Goal: Transaction & Acquisition: Book appointment/travel/reservation

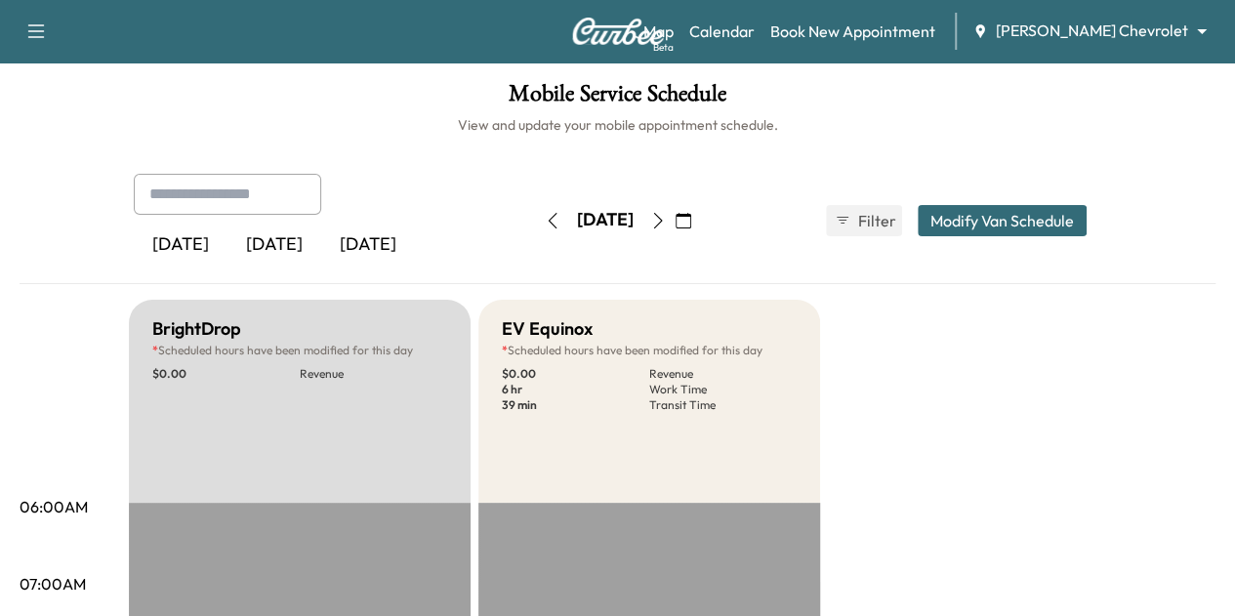
click at [1095, 22] on body "Support Log Out Map Beta Calendar Book New Appointment [PERSON_NAME] Chevrolet …" at bounding box center [617, 308] width 1235 height 616
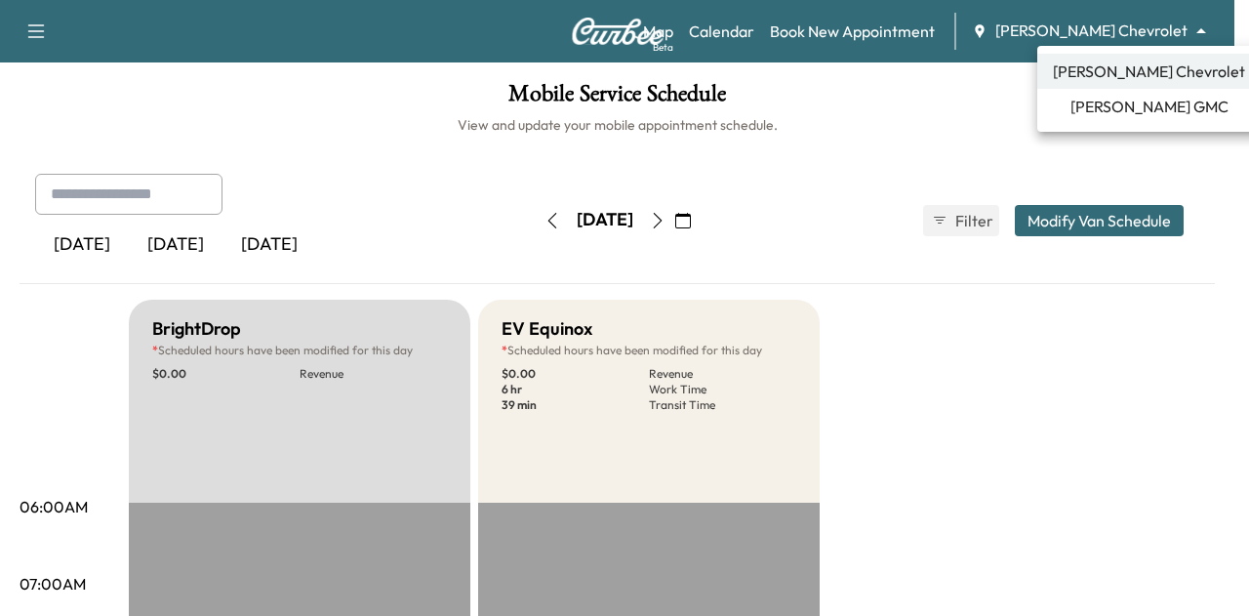
click at [1113, 104] on span "[PERSON_NAME] GMC" at bounding box center [1150, 106] width 158 height 23
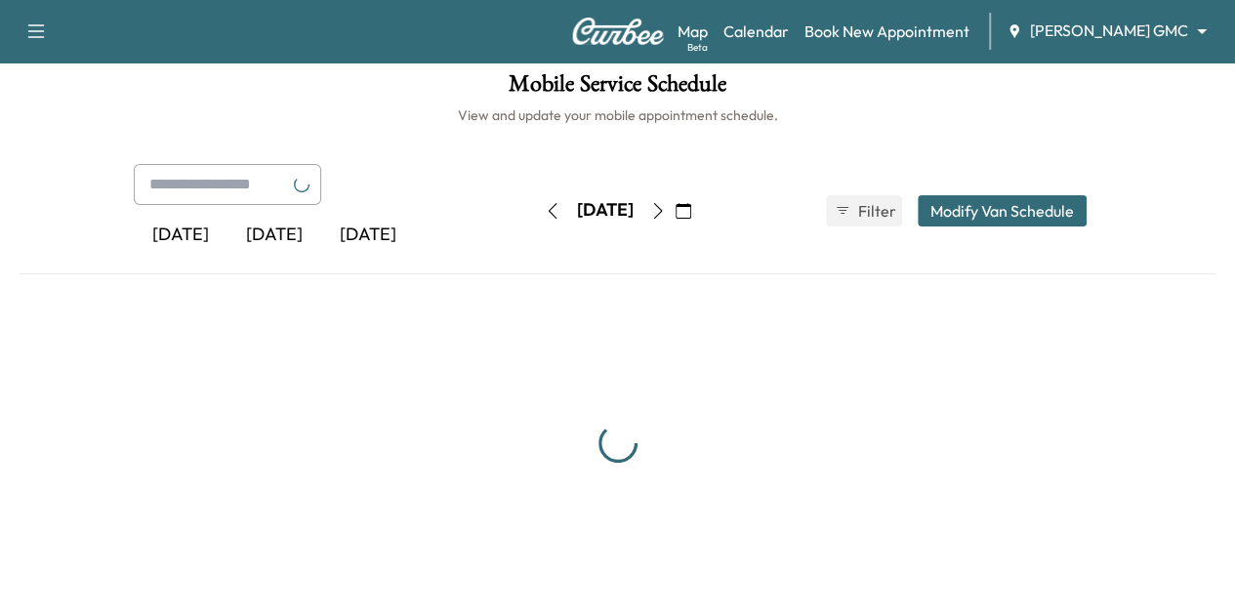
scroll to position [8, 0]
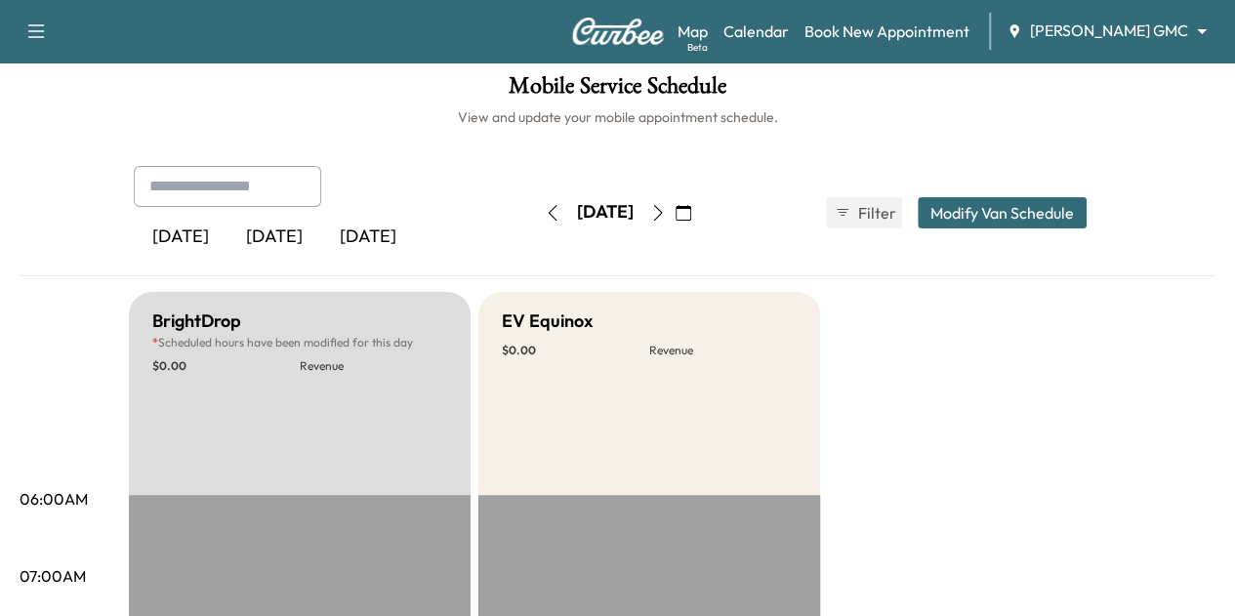
click at [666, 220] on icon "button" at bounding box center [658, 213] width 16 height 16
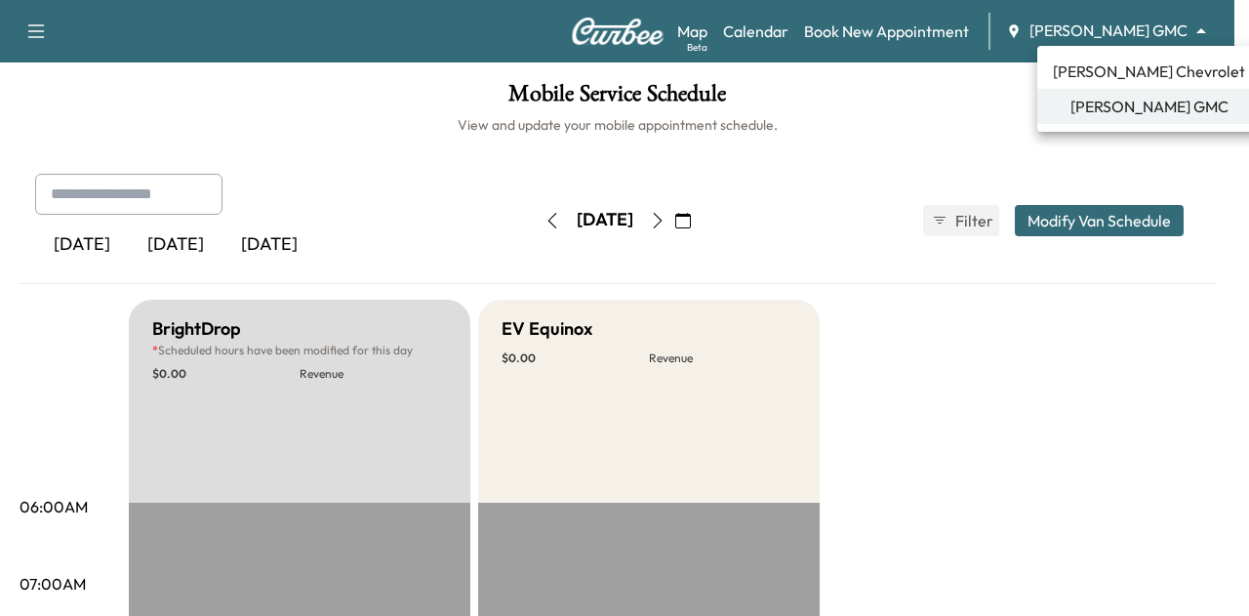
click at [1132, 26] on body "Support Log Out Map Beta Calendar Book New Appointment [PERSON_NAME] GMC ******…" at bounding box center [624, 308] width 1249 height 616
click at [1134, 73] on span "[PERSON_NAME] Chevrolet" at bounding box center [1149, 71] width 192 height 23
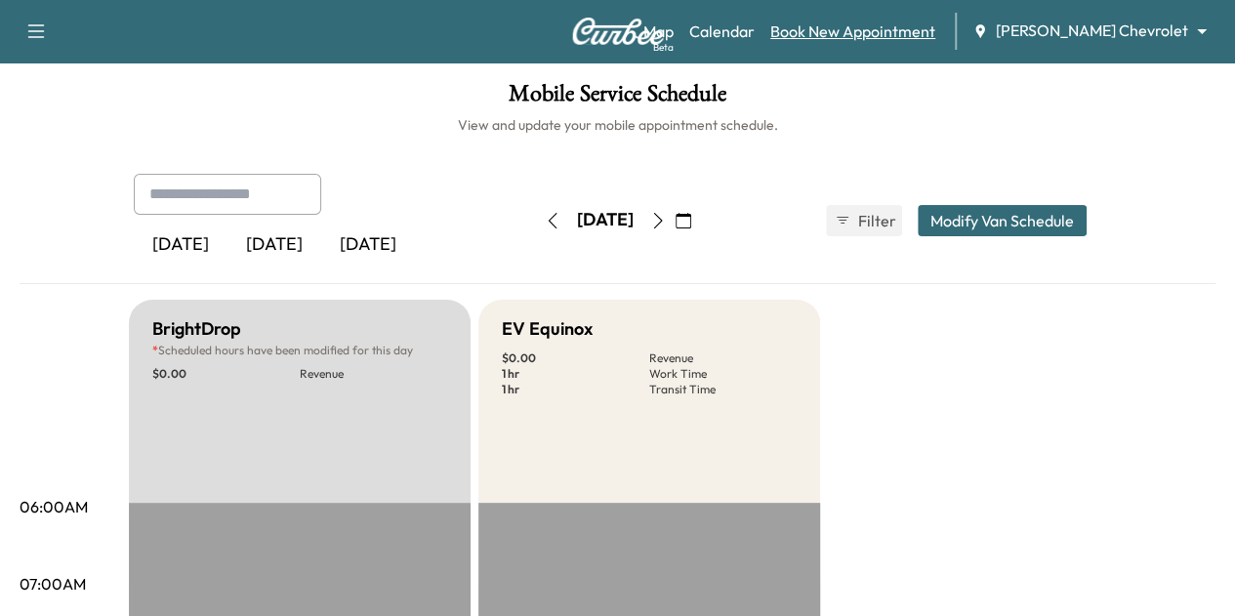
click at [915, 28] on link "Book New Appointment" at bounding box center [852, 31] width 165 height 23
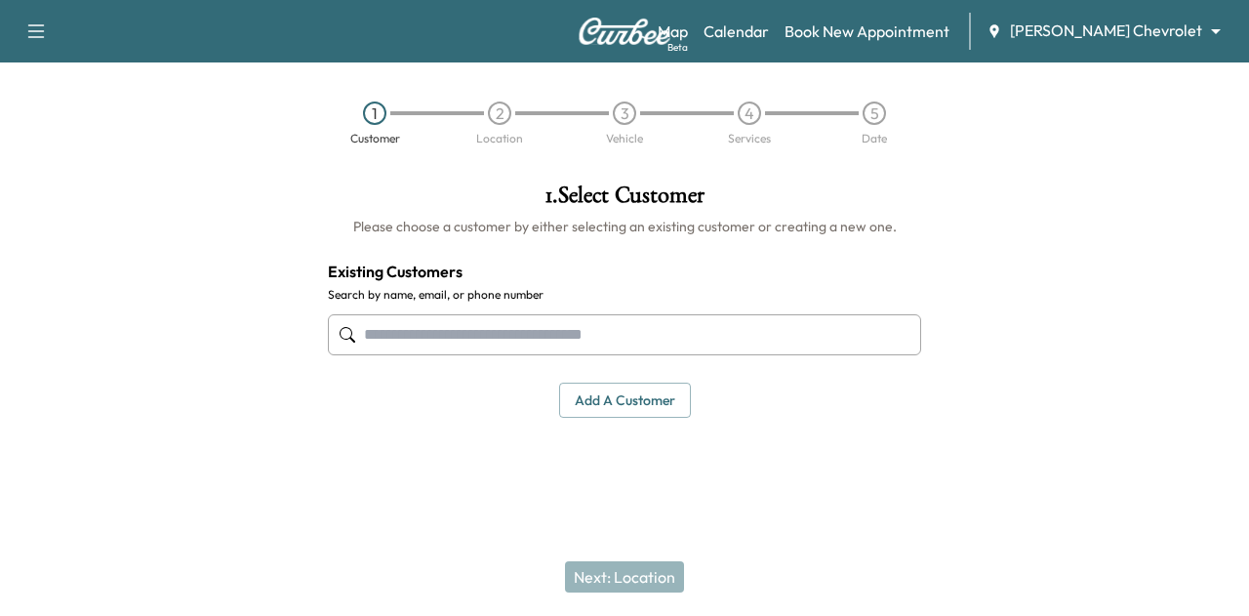
click at [582, 335] on input "text" at bounding box center [624, 334] width 593 height 41
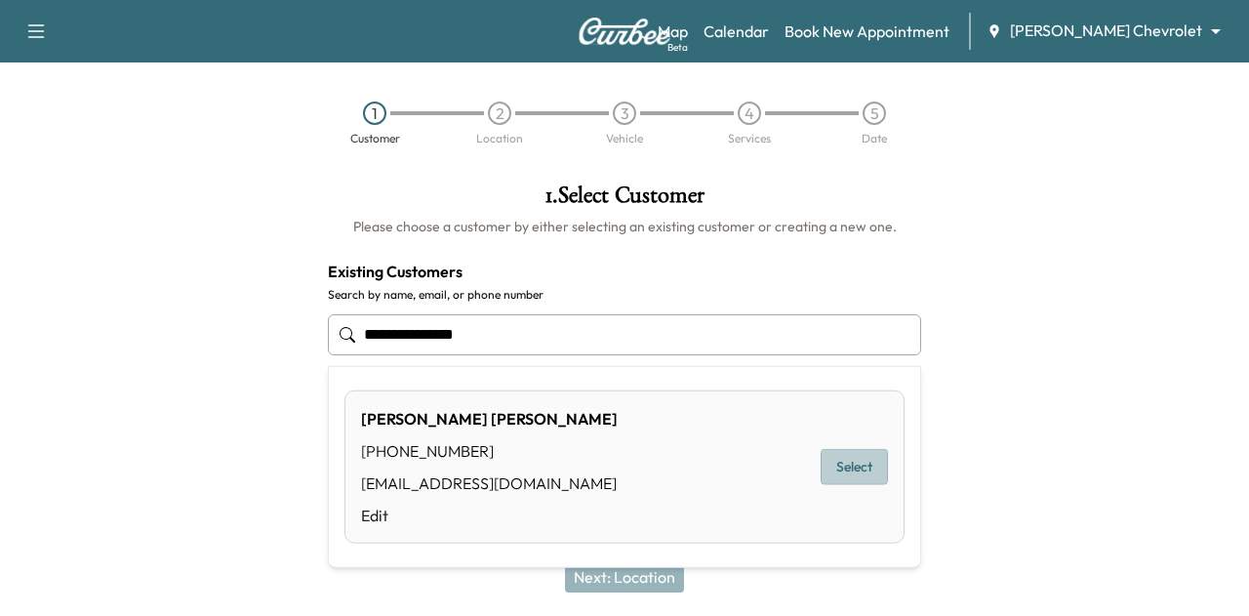
click at [857, 473] on button "Select" at bounding box center [854, 467] width 67 height 36
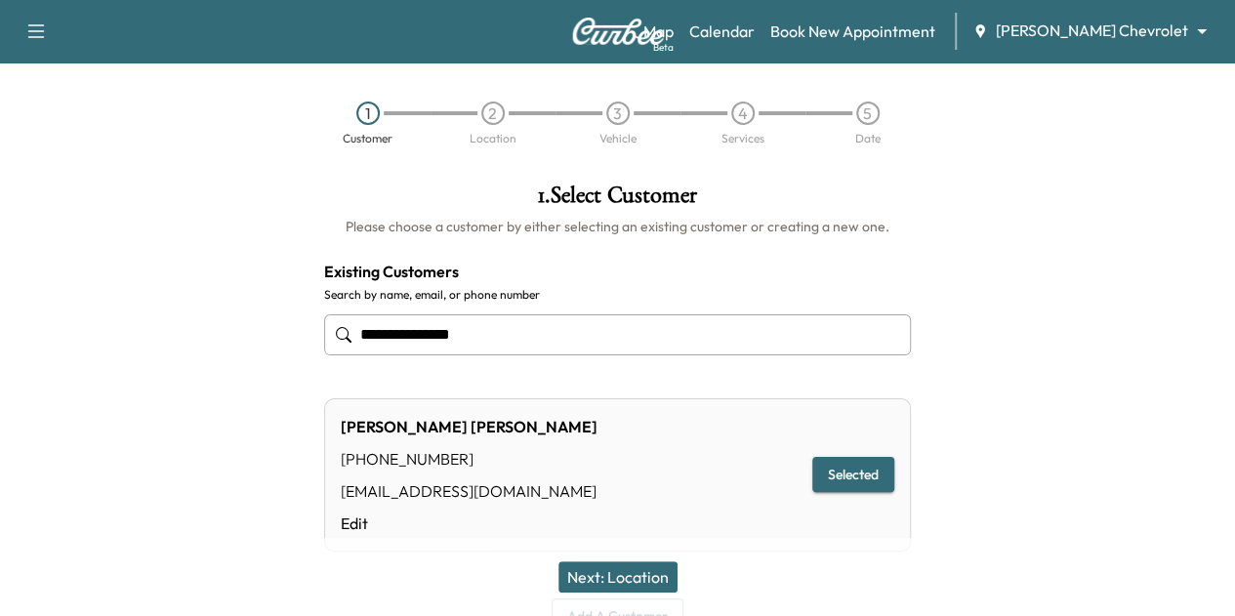
type input "**********"
click at [659, 569] on button "Next: Location" at bounding box center [617, 576] width 119 height 31
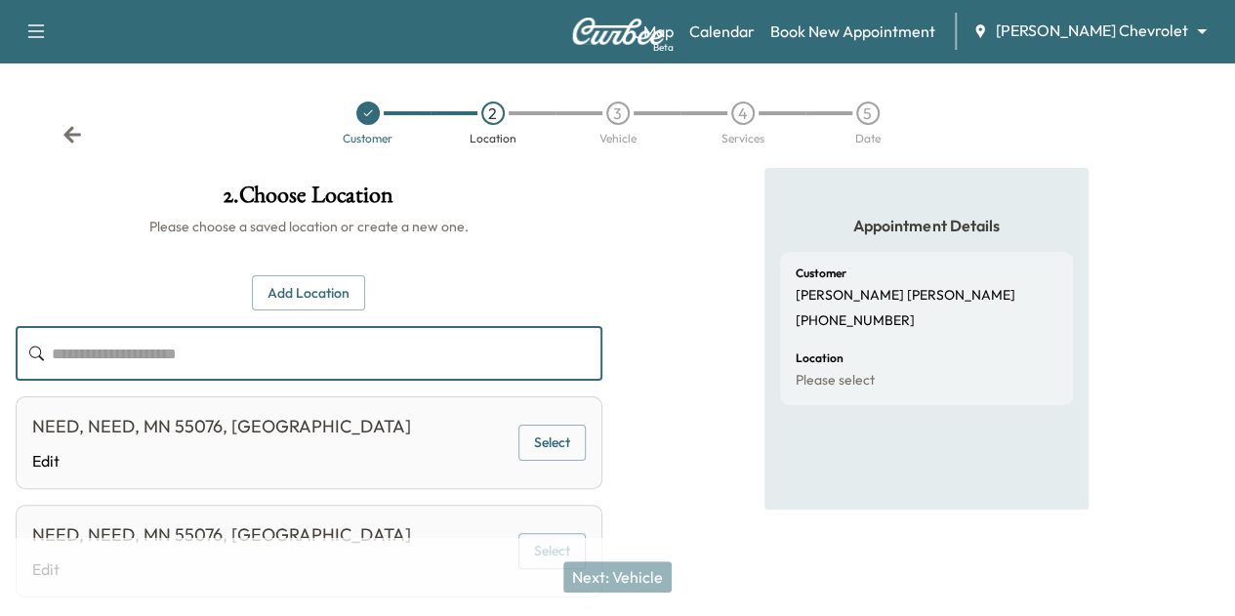
click at [602, 343] on input "text" at bounding box center [327, 353] width 551 height 55
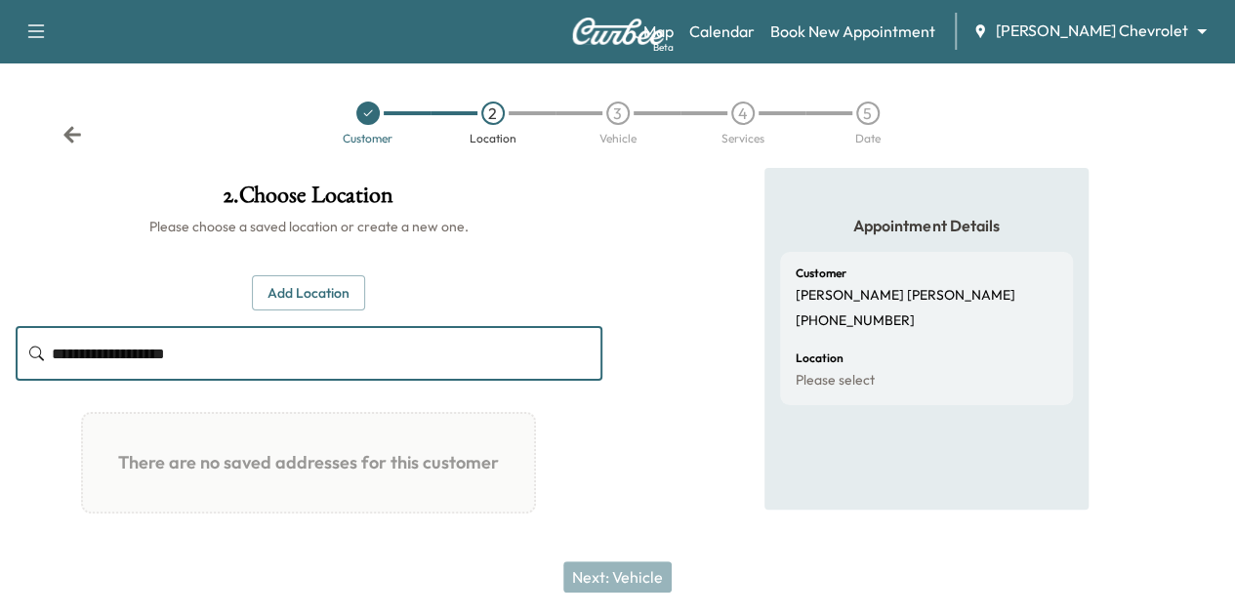
type input "**********"
click at [365, 283] on button "Add Location" at bounding box center [308, 293] width 113 height 36
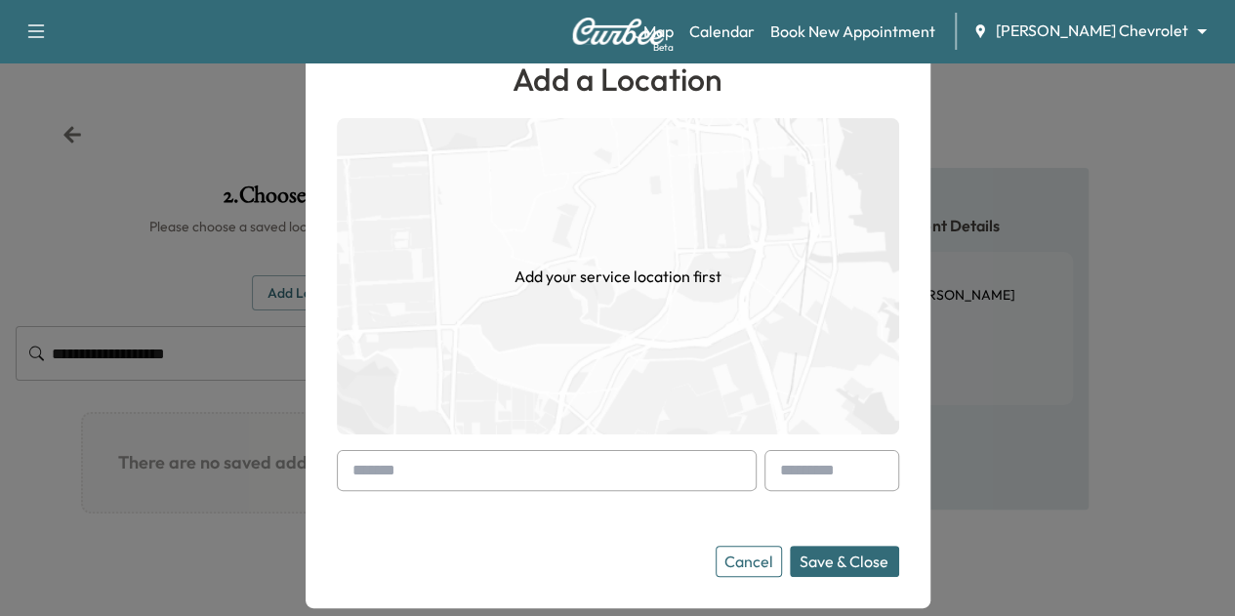
click at [494, 459] on input "text" at bounding box center [547, 470] width 420 height 41
type input "*"
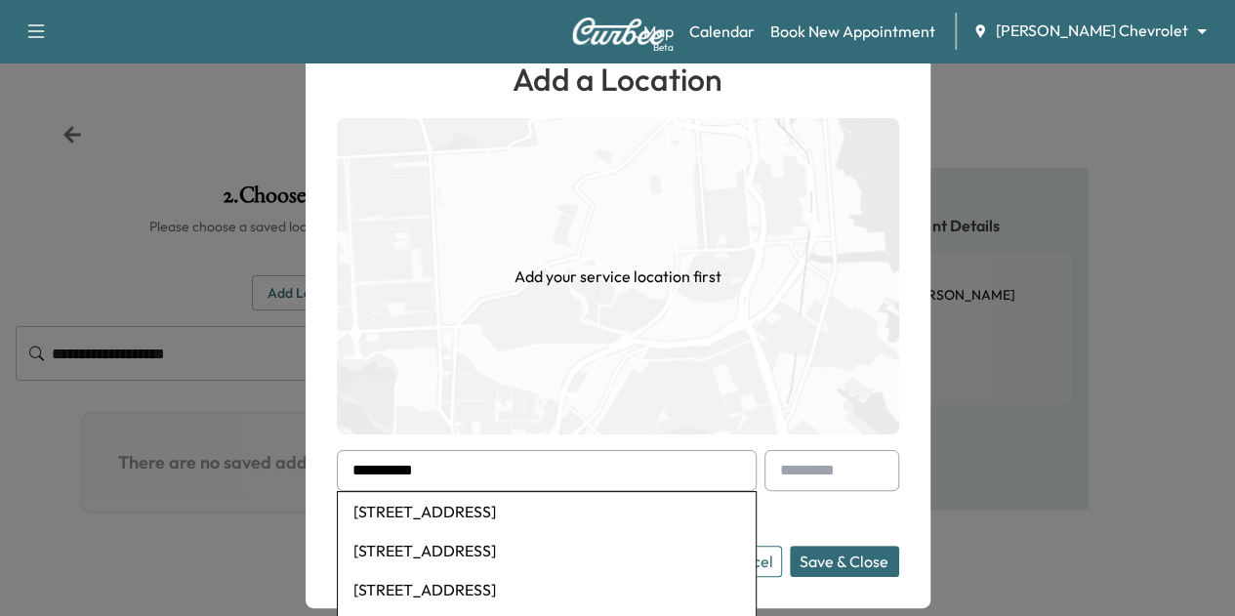
click at [488, 516] on li "[STREET_ADDRESS]" at bounding box center [547, 511] width 418 height 39
type input "**********"
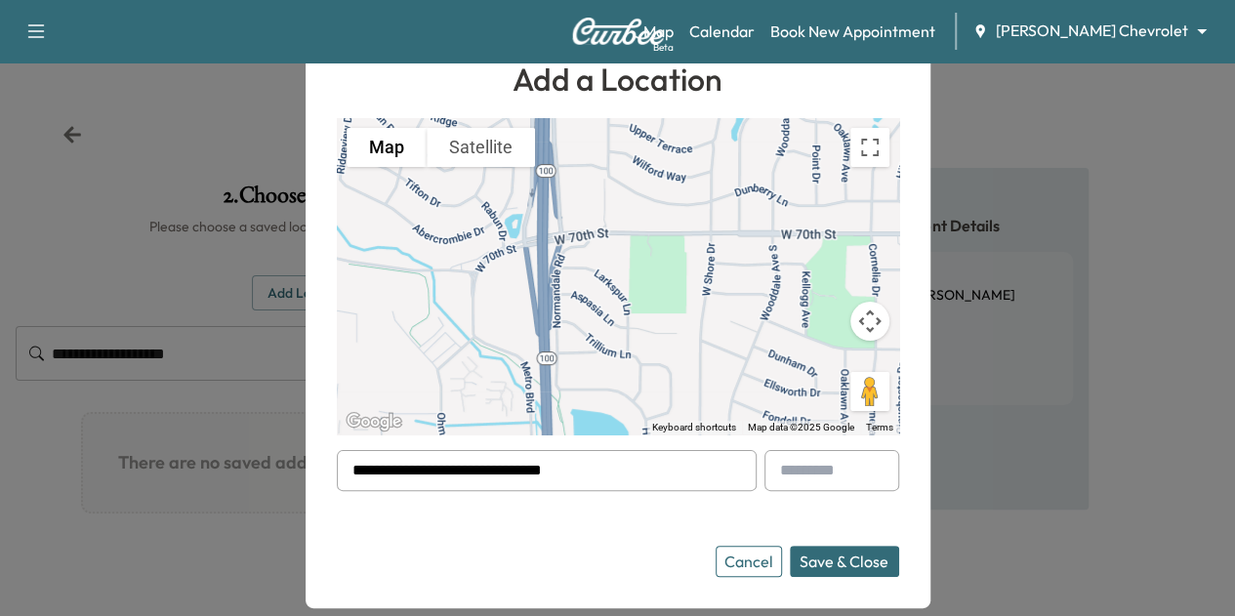
click at [877, 553] on button "Save & Close" at bounding box center [844, 561] width 109 height 31
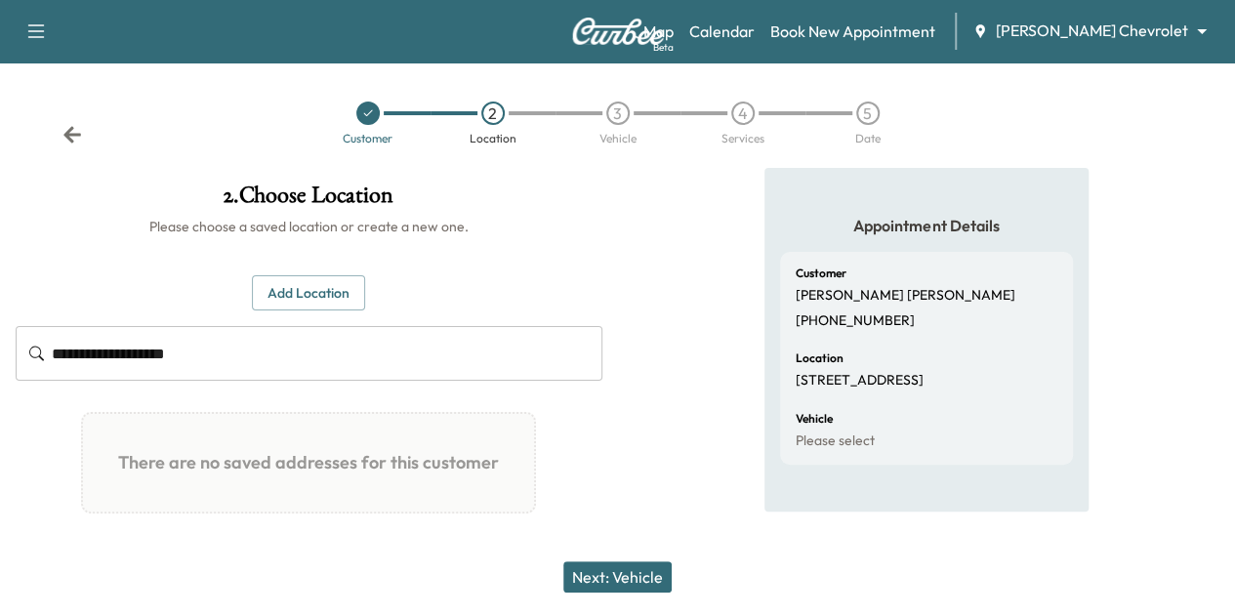
click at [365, 301] on button "Add Location" at bounding box center [308, 293] width 113 height 36
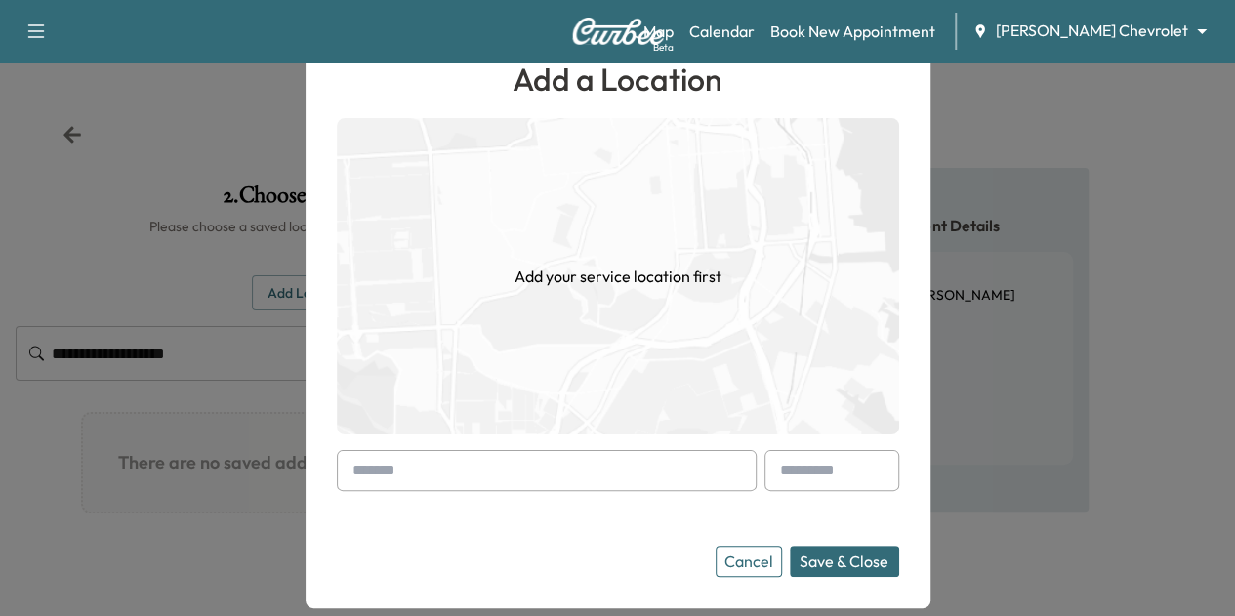
click at [504, 475] on input "text" at bounding box center [547, 470] width 420 height 41
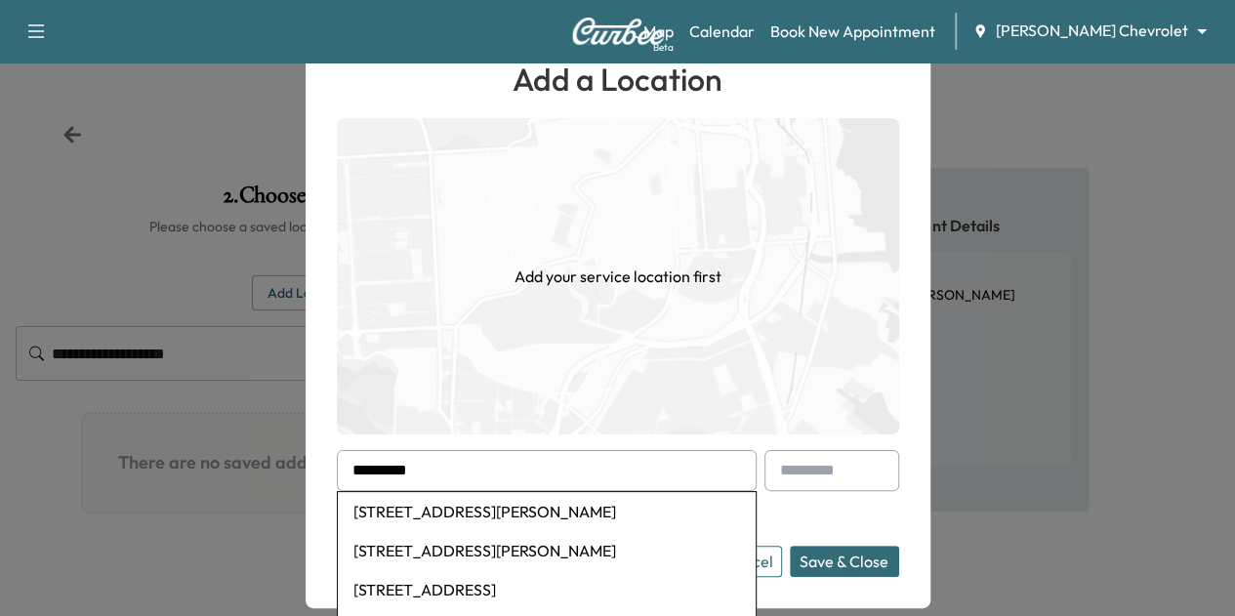
click at [533, 589] on li "[STREET_ADDRESS]" at bounding box center [547, 589] width 418 height 39
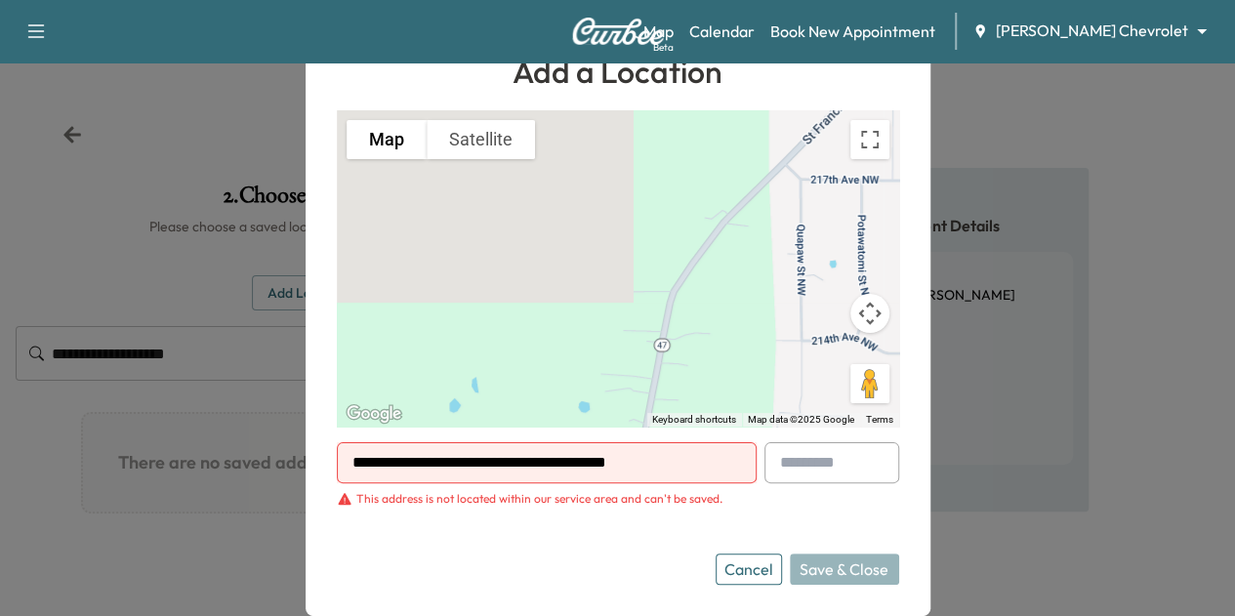
click at [713, 475] on input "**********" at bounding box center [547, 462] width 420 height 41
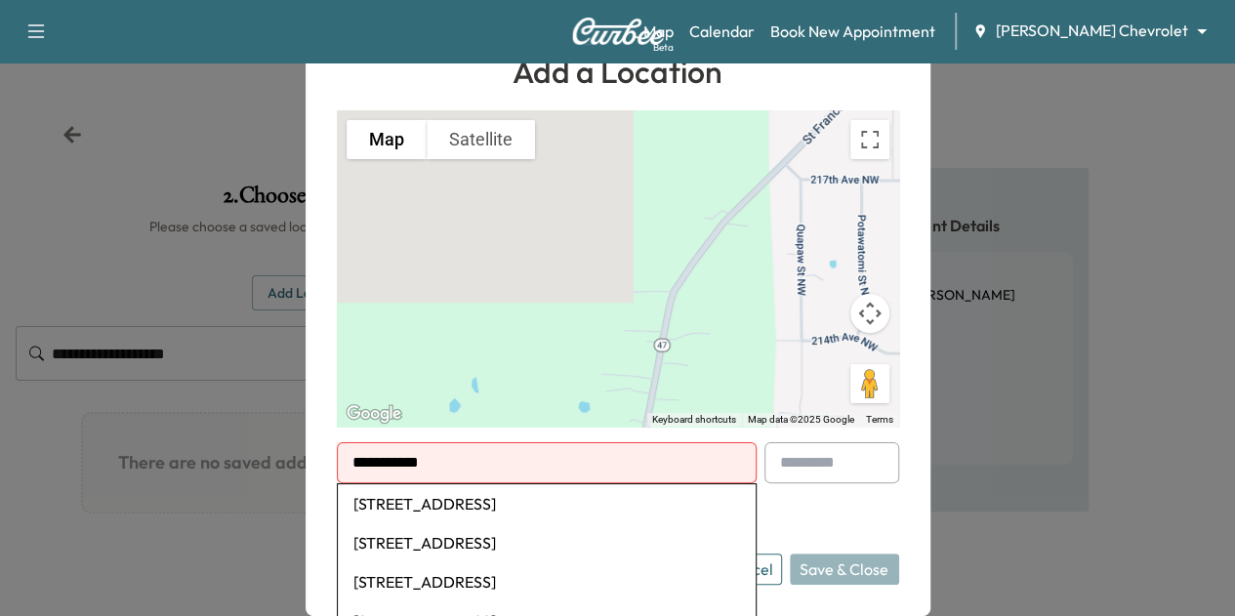
click at [625, 490] on li "[STREET_ADDRESS]" at bounding box center [547, 503] width 418 height 39
type input "**********"
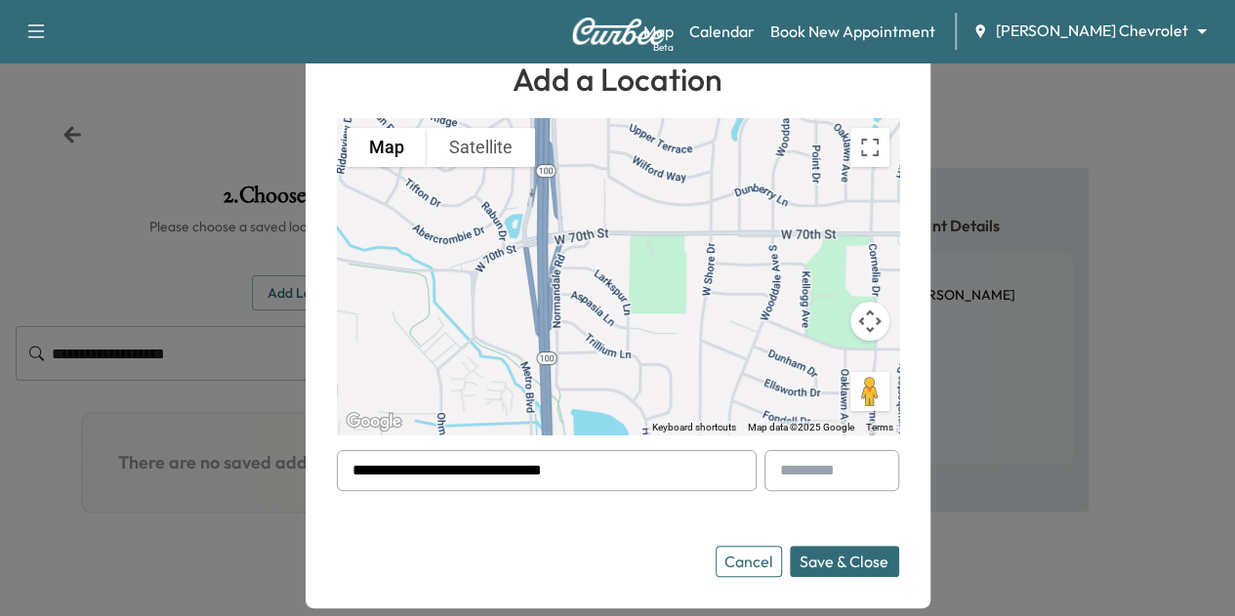
click at [832, 551] on button "Save & Close" at bounding box center [844, 561] width 109 height 31
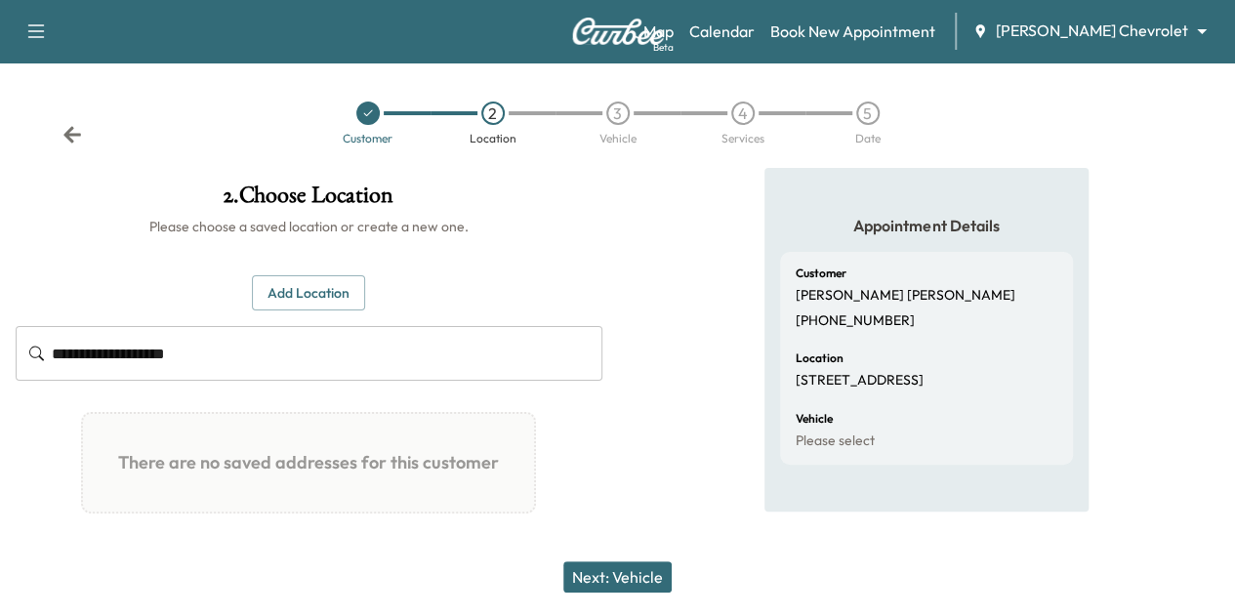
click at [627, 572] on button "Next: Vehicle" at bounding box center [617, 576] width 108 height 31
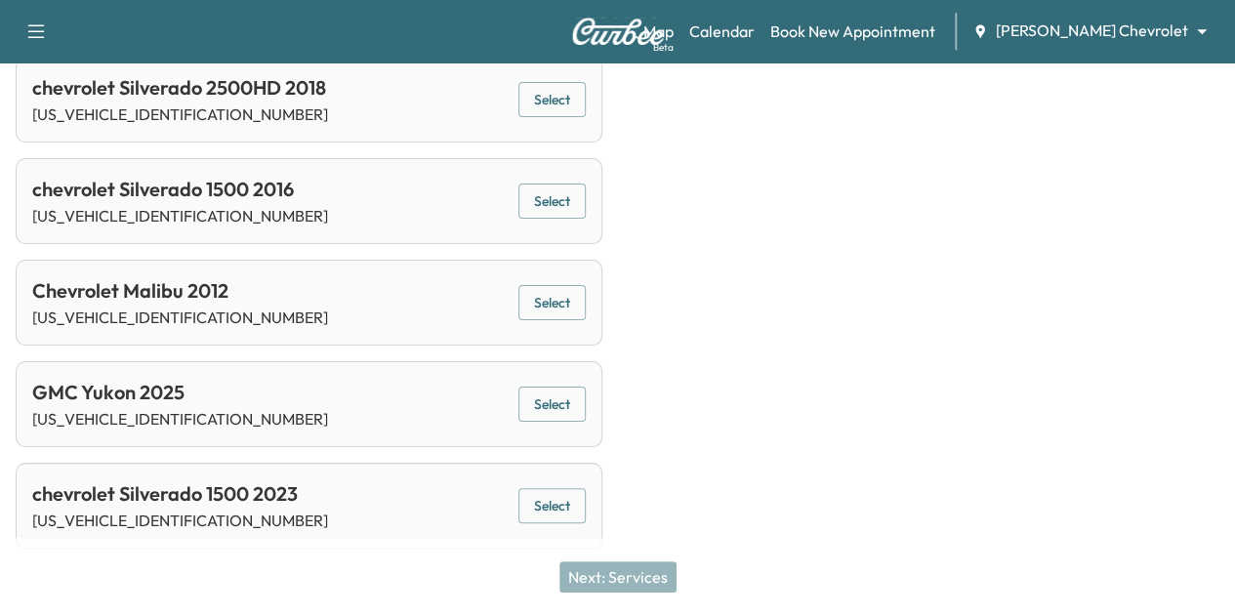
scroll to position [787, 0]
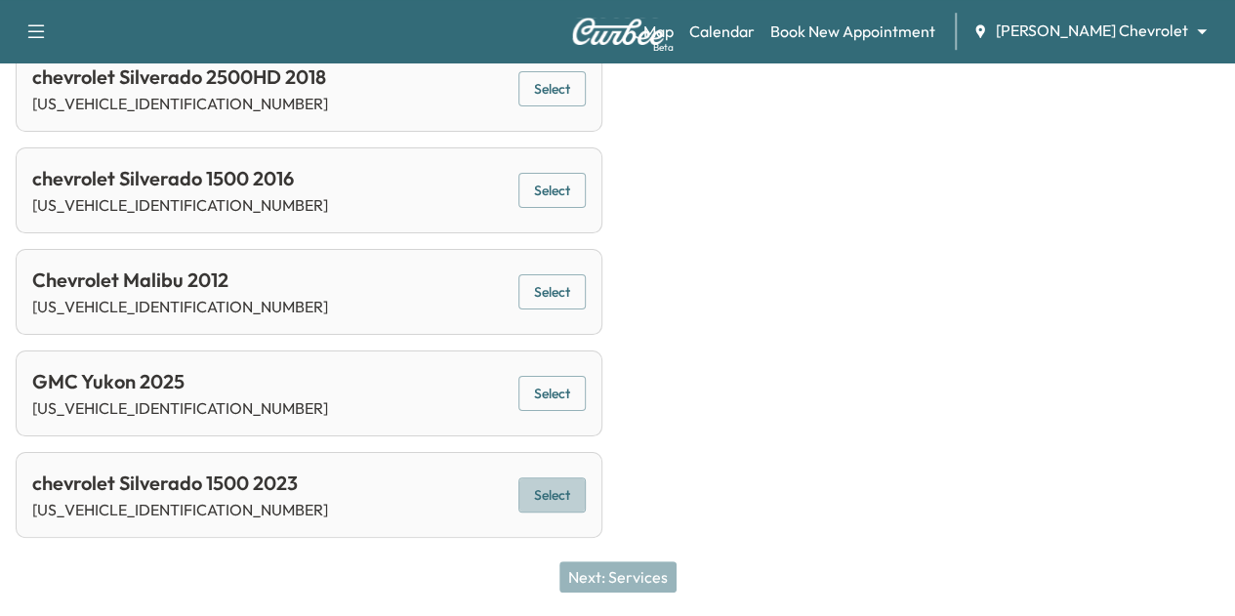
click at [586, 493] on button "Select" at bounding box center [551, 495] width 67 height 36
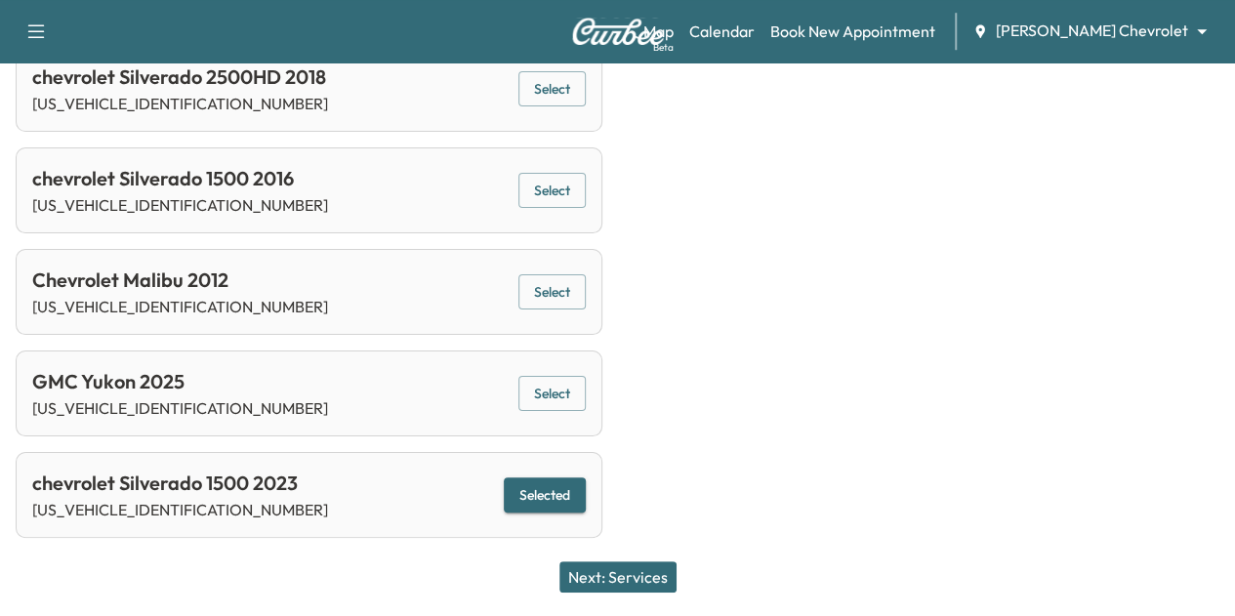
scroll to position [816, 0]
click at [638, 571] on button "Next: Services" at bounding box center [617, 576] width 117 height 31
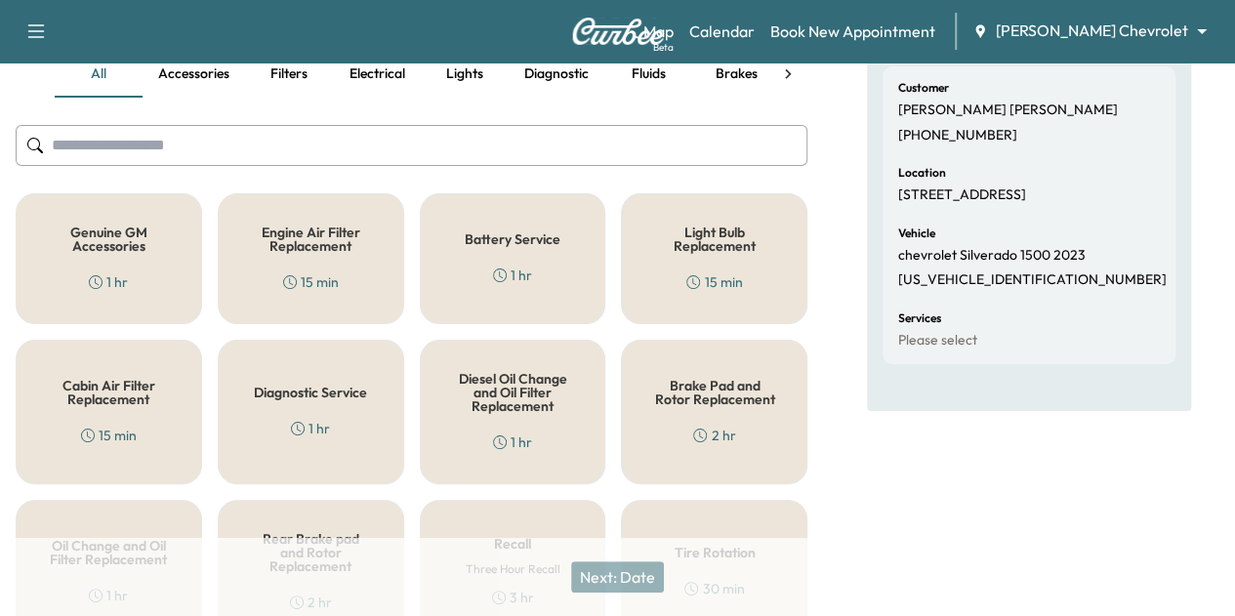
scroll to position [174, 0]
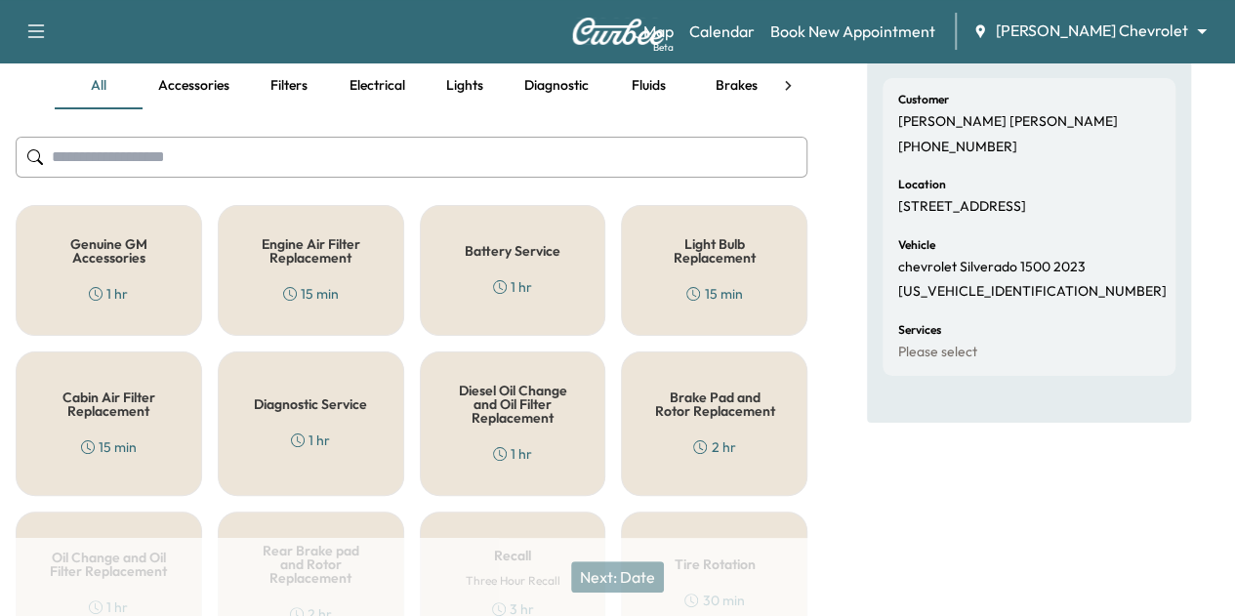
click at [197, 80] on button "Accessories" at bounding box center [194, 85] width 102 height 47
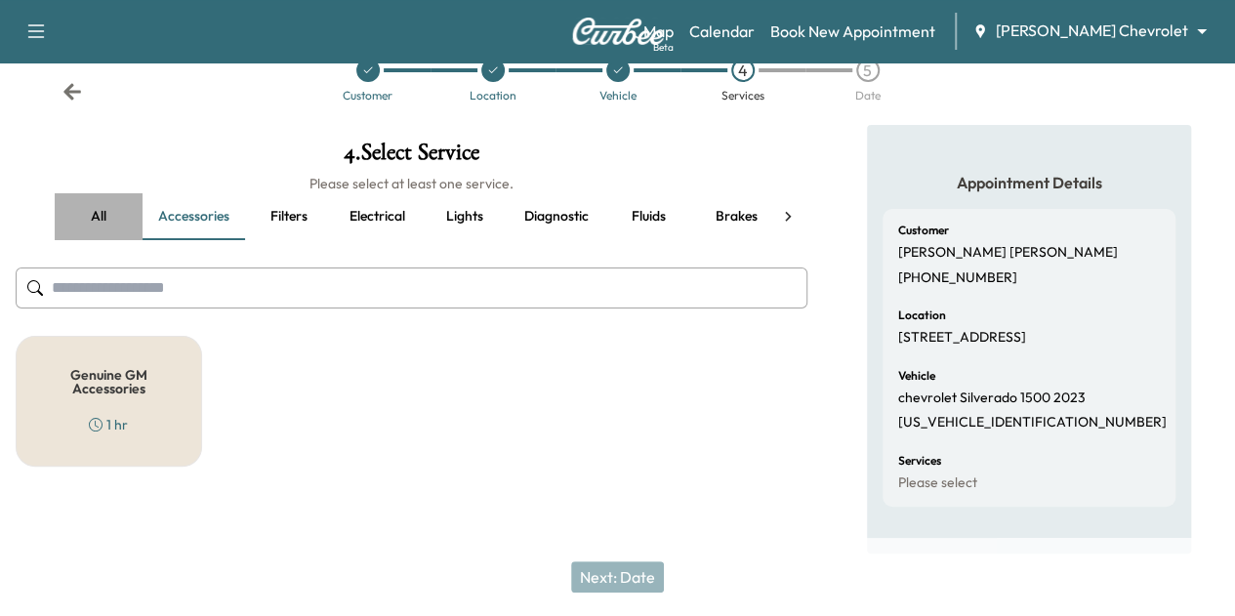
click at [92, 225] on button "all" at bounding box center [99, 216] width 88 height 47
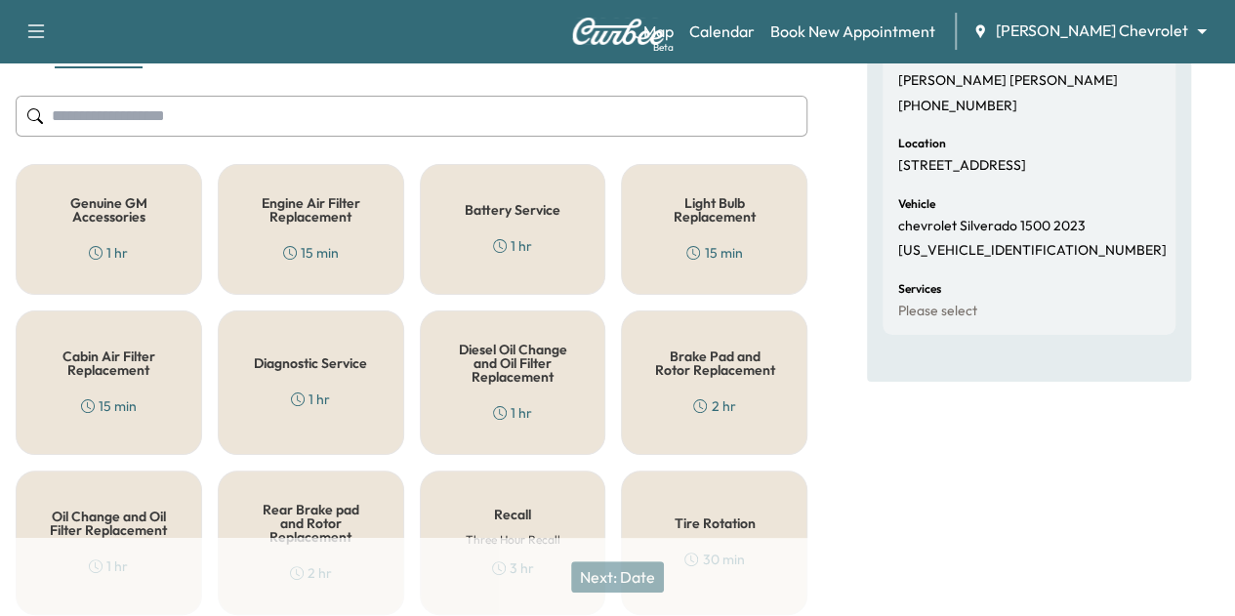
scroll to position [209, 0]
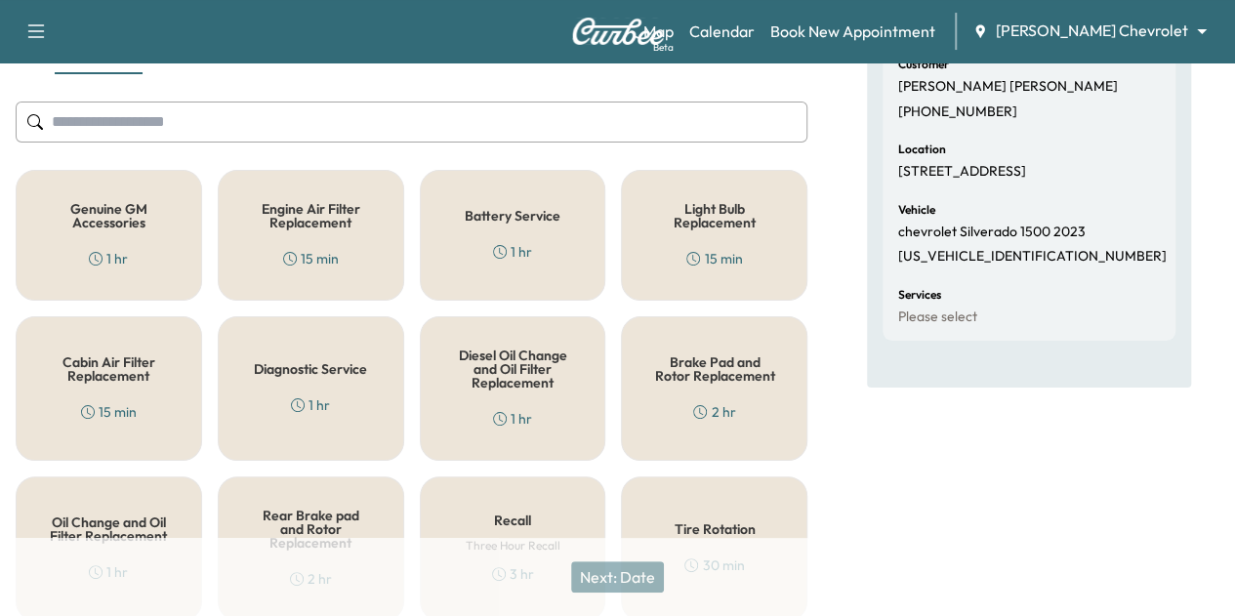
click at [107, 227] on h5 "Genuine GM Accessories" at bounding box center [109, 215] width 122 height 27
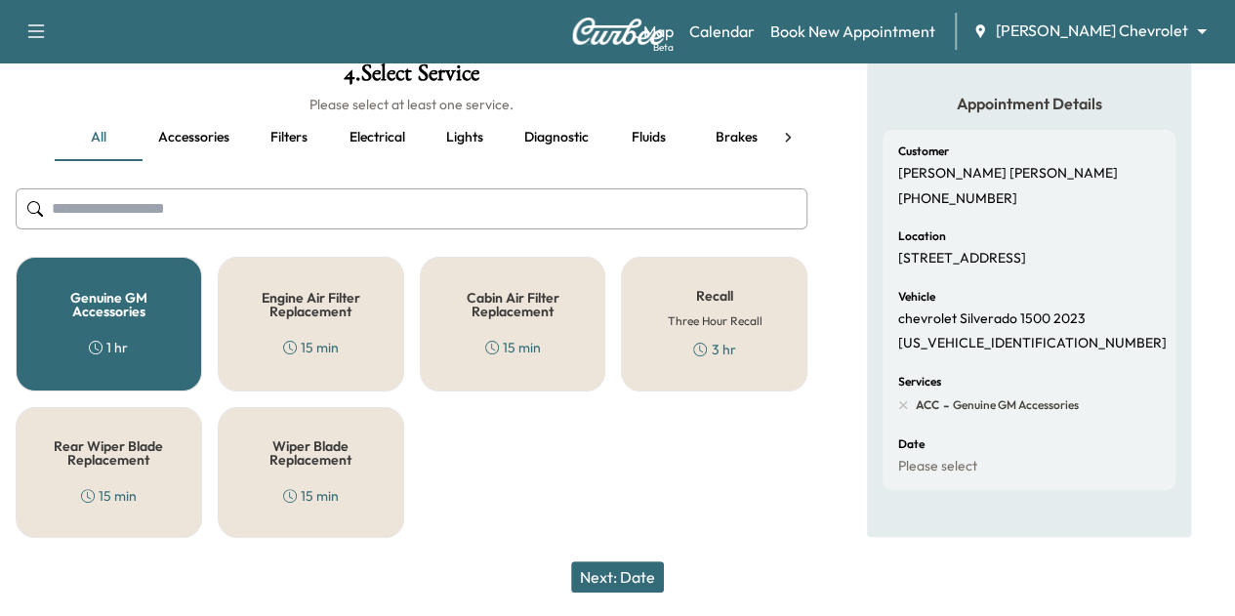
scroll to position [119, 0]
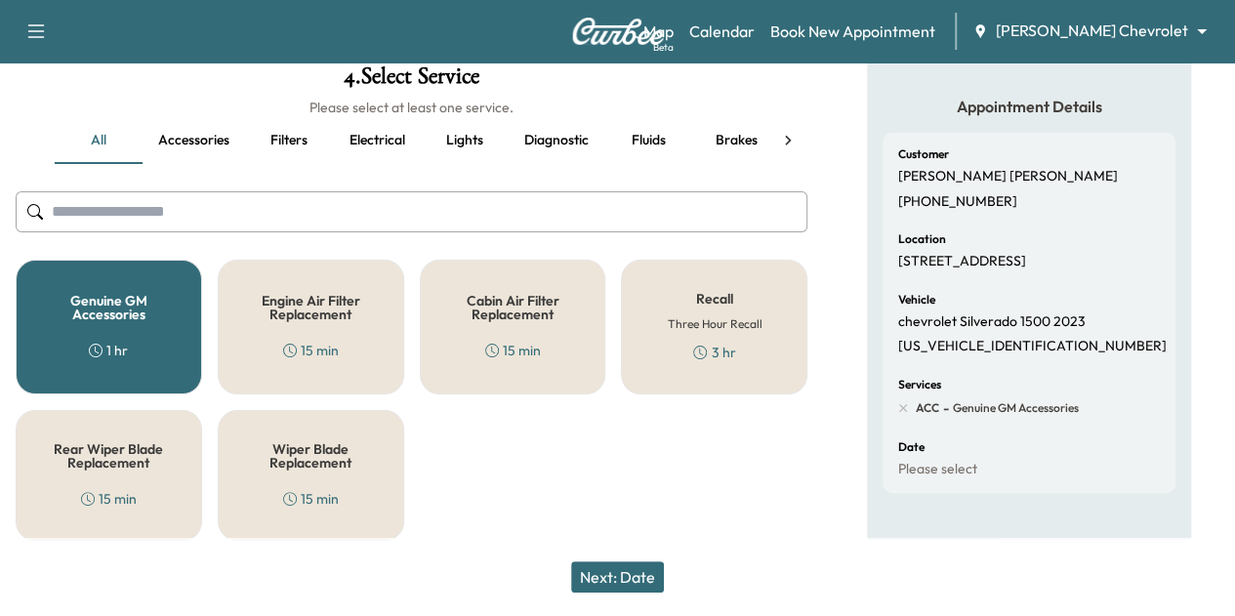
click at [648, 586] on button "Next: Date" at bounding box center [617, 576] width 93 height 31
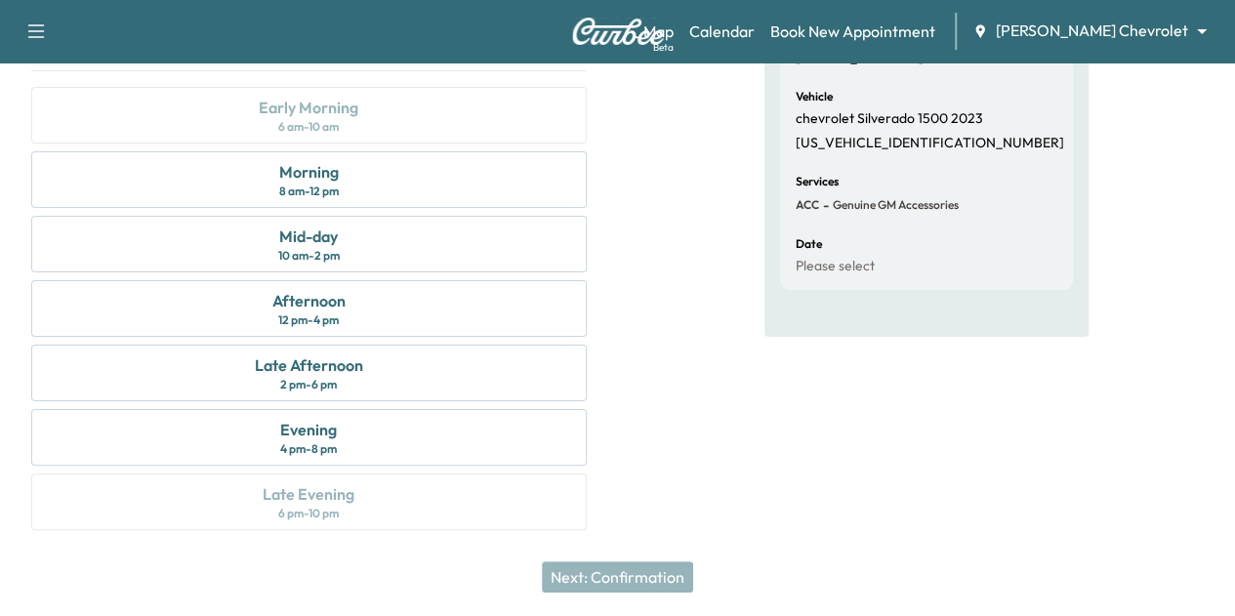
scroll to position [347, 0]
